Goal: Information Seeking & Learning: Learn about a topic

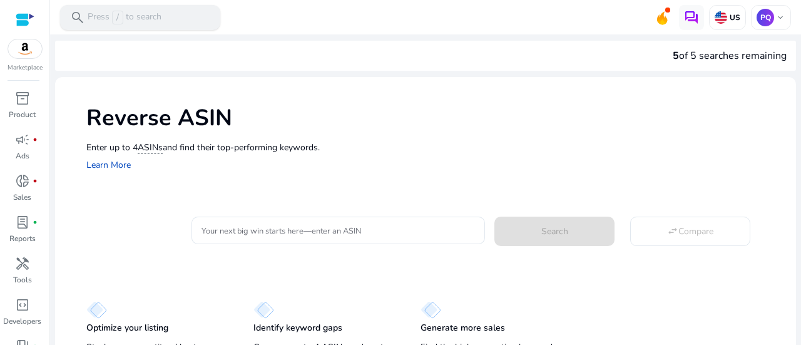
click at [153, 23] on p "Press / to search" at bounding box center [125, 18] width 74 height 14
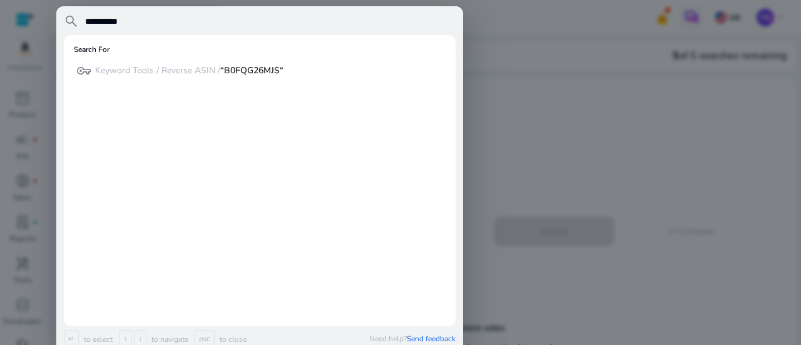
type input "**********"
click at [558, 98] on div at bounding box center [400, 172] width 801 height 345
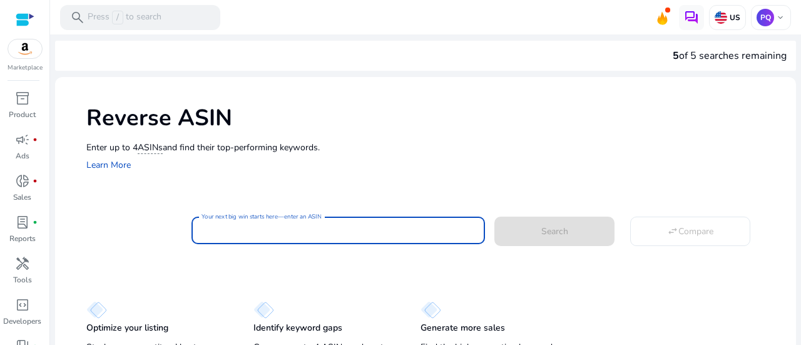
click at [327, 229] on input "Your next big win starts here—enter an ASIN" at bounding box center [338, 230] width 274 height 14
paste input "**********"
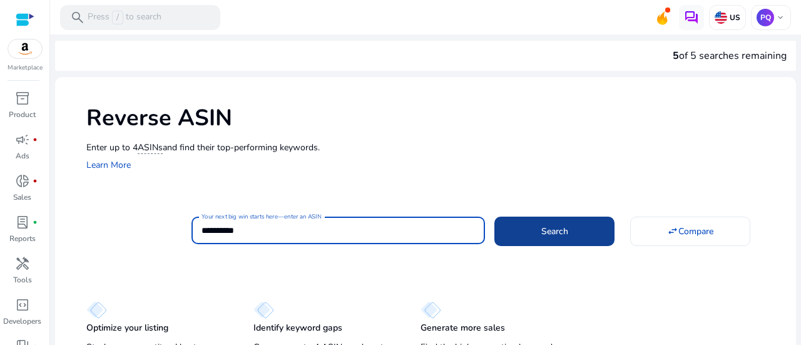
type input "**********"
click at [601, 227] on span at bounding box center [554, 231] width 120 height 30
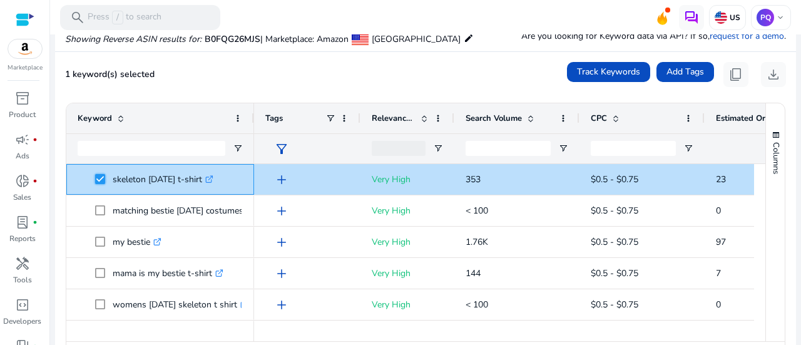
scroll to position [1398, 0]
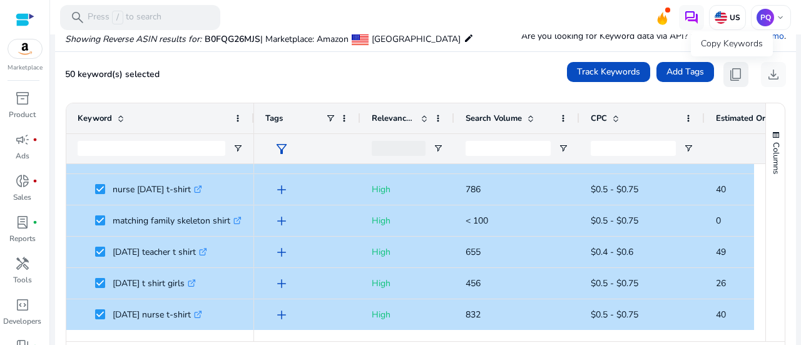
click at [738, 80] on button "content_copy" at bounding box center [735, 74] width 25 height 25
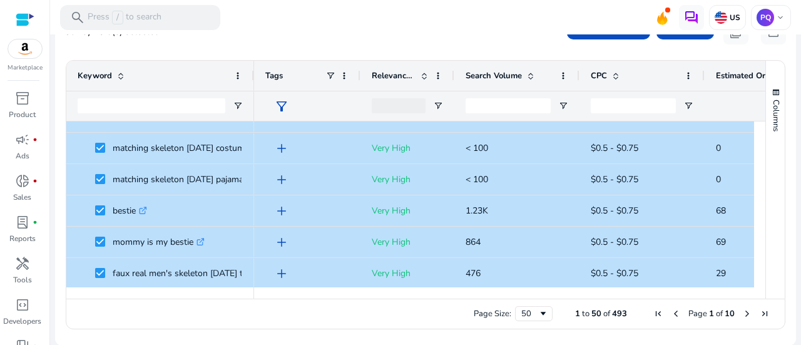
scroll to position [0, 0]
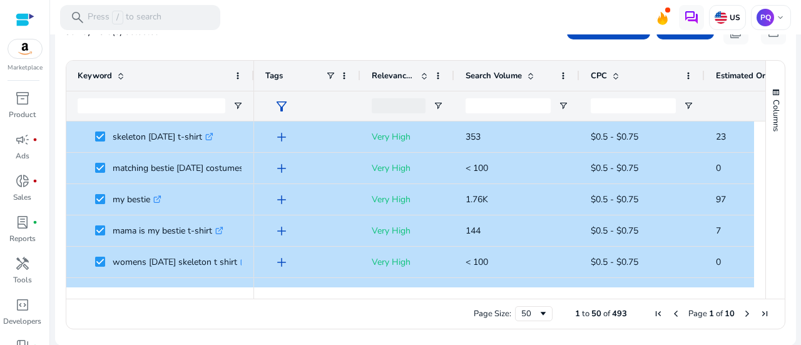
click at [742, 310] on span "Next Page" at bounding box center [747, 313] width 10 height 10
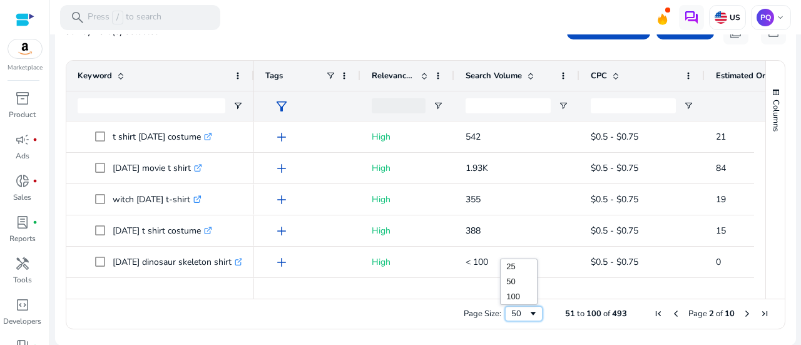
click at [521, 316] on div "50" at bounding box center [519, 313] width 17 height 11
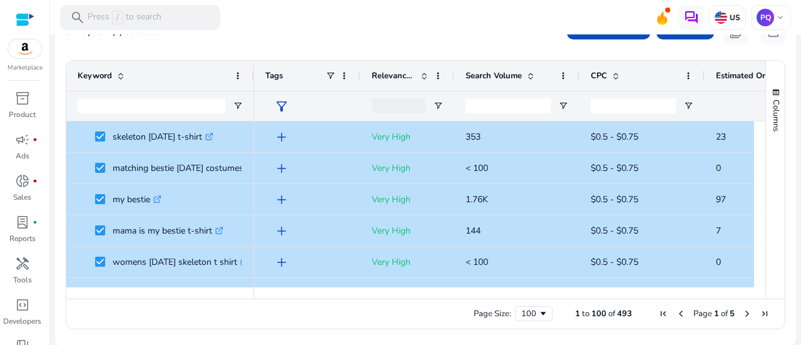
click at [721, 66] on div "Estimated Orders/Month" at bounding box center [760, 76] width 89 height 24
click at [721, 66] on div "Estimated Orders/Month 1" at bounding box center [760, 76] width 89 height 24
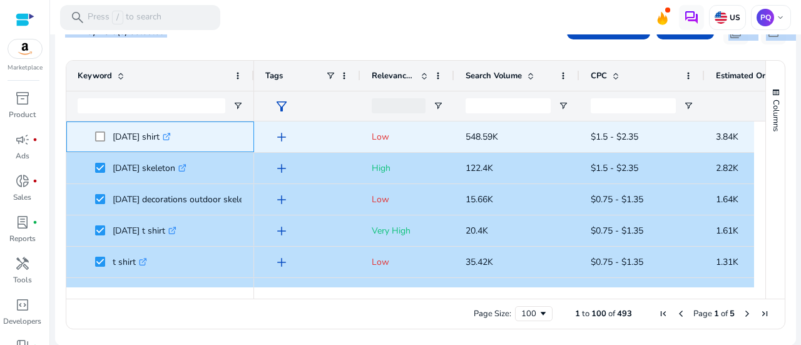
click at [100, 130] on span at bounding box center [104, 137] width 18 height 26
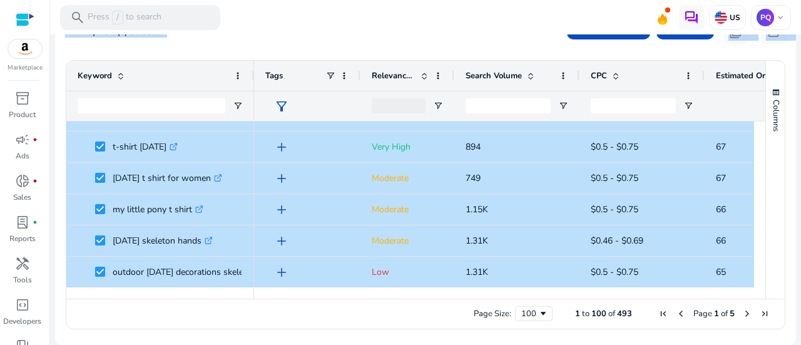
copy div "Search swap_horiz Compare Showing Reverse ASIN results for: B0FQG26MJS | Market…"
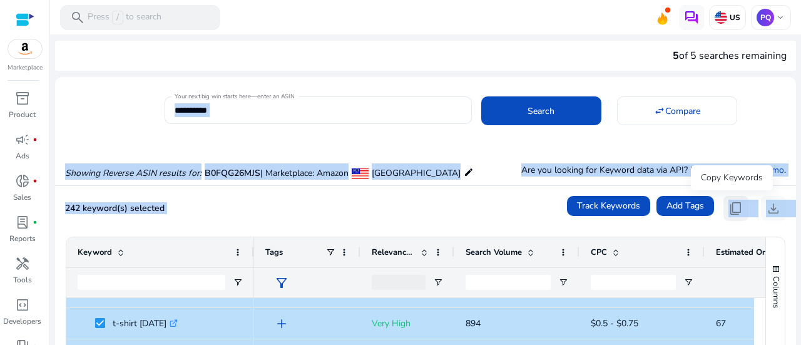
click at [740, 203] on button "content_copy" at bounding box center [735, 208] width 25 height 25
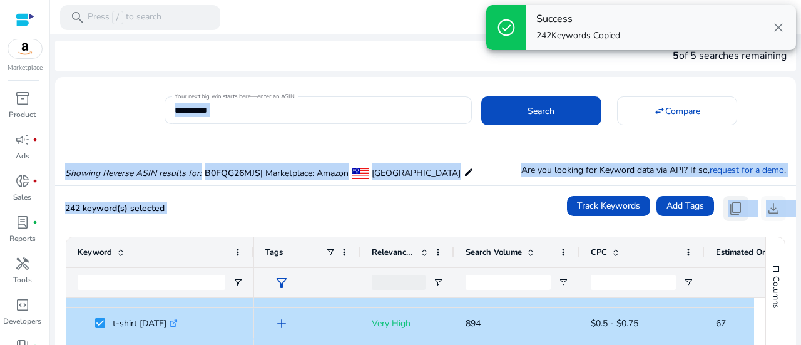
click at [740, 203] on button "content_copy" at bounding box center [735, 208] width 25 height 25
click at [431, 196] on div "242 keyword(s) selected Track Keywords Add Tags content_copy download" at bounding box center [425, 208] width 721 height 25
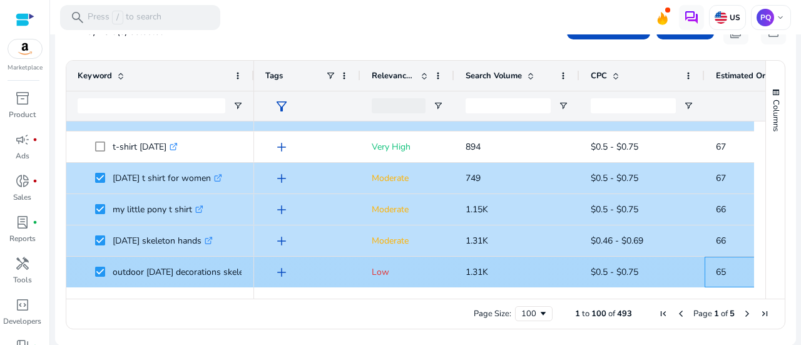
click at [710, 277] on div "65" at bounding box center [767, 272] width 125 height 31
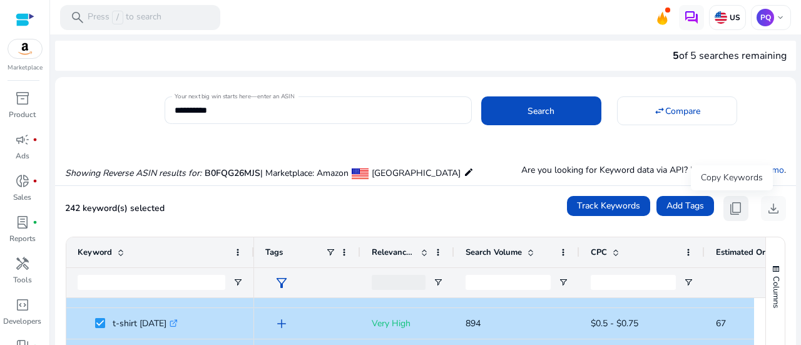
click at [728, 208] on span "content_copy" at bounding box center [735, 208] width 15 height 15
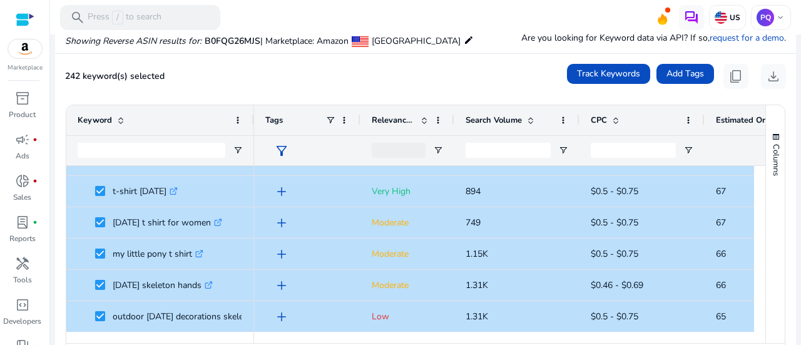
scroll to position [176, 0]
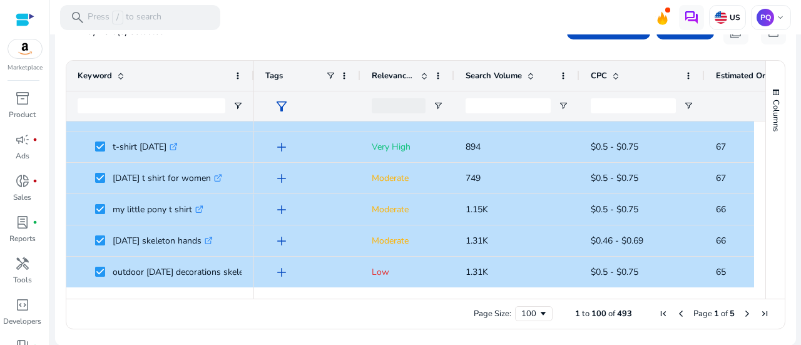
drag, startPoint x: 760, startPoint y: 281, endPoint x: 760, endPoint y: 273, distance: 7.5
click at [760, 273] on div "Keyword Tags Relevance Score CPC" at bounding box center [425, 180] width 718 height 238
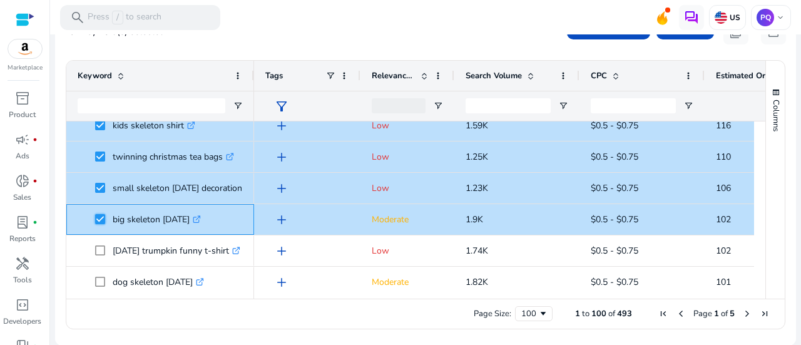
scroll to position [0, 0]
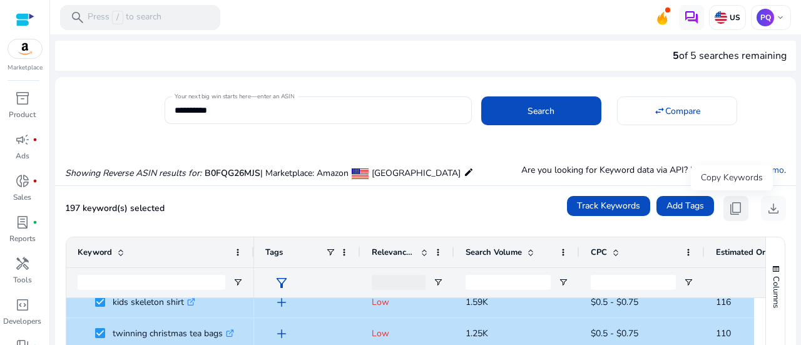
click at [732, 206] on span "content_copy" at bounding box center [735, 208] width 15 height 15
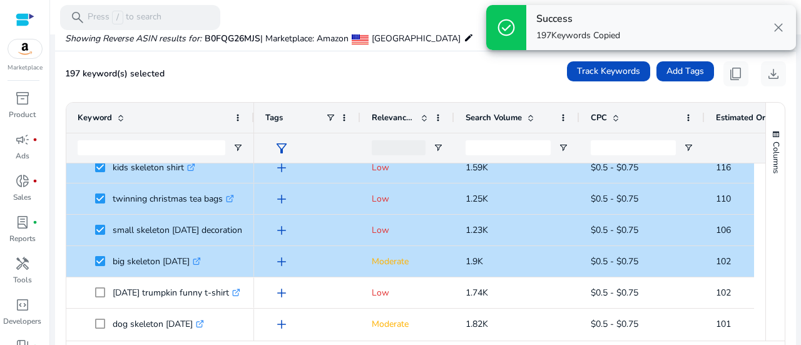
scroll to position [176, 0]
